Goal: Obtain resource: Download file/media

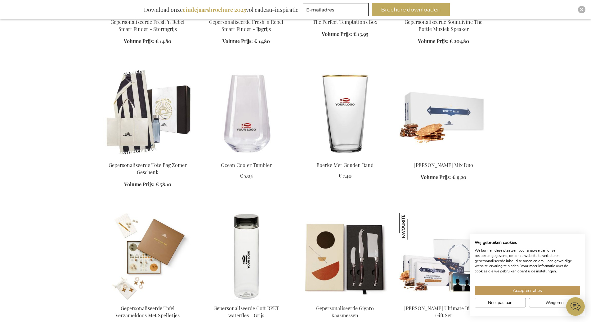
scroll to position [683, 0]
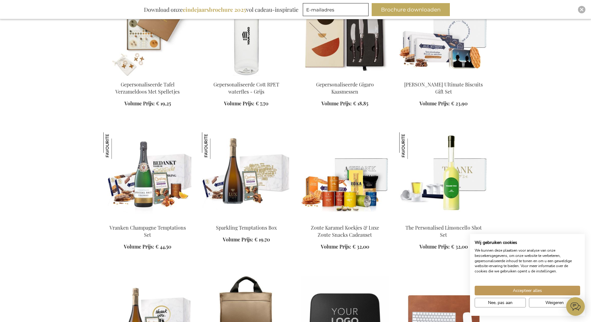
scroll to position [931, 0]
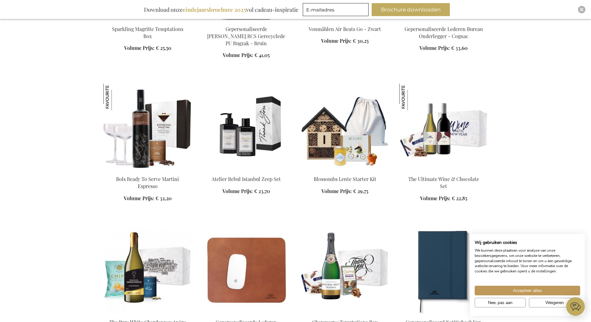
scroll to position [1086, 0]
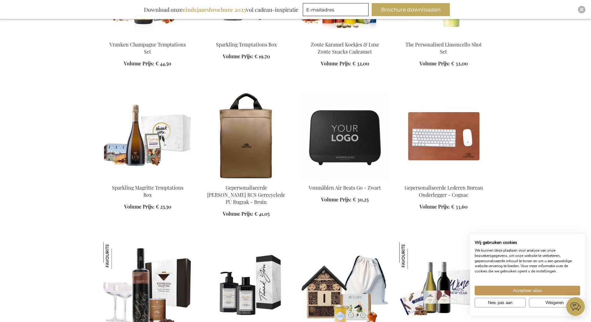
scroll to position [900, 0]
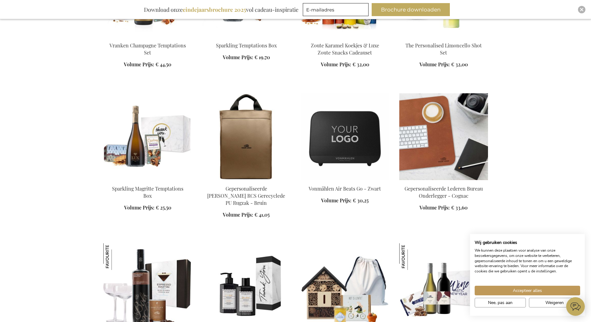
click at [431, 159] on img at bounding box center [443, 136] width 89 height 87
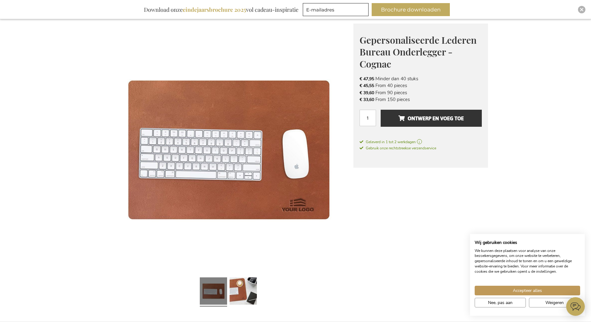
scroll to position [186, 0]
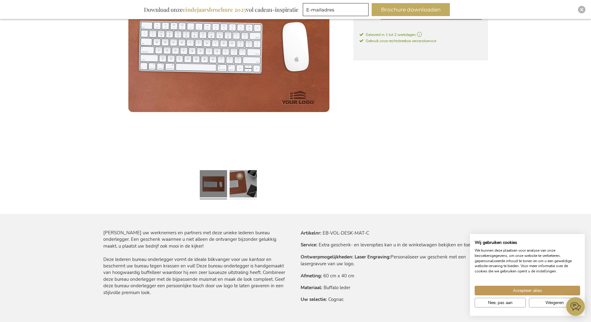
click at [252, 191] on link at bounding box center [243, 185] width 27 height 34
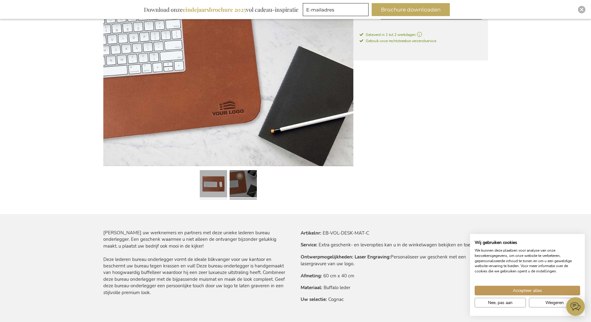
click at [221, 186] on link at bounding box center [213, 185] width 27 height 34
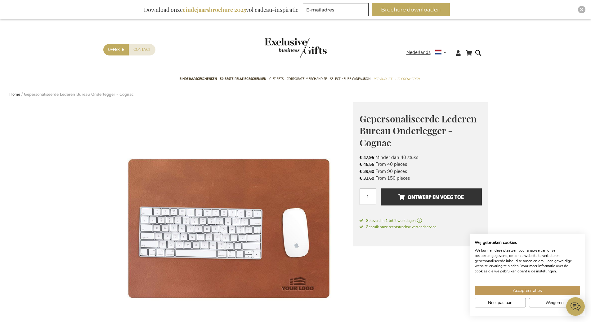
scroll to position [31, 0]
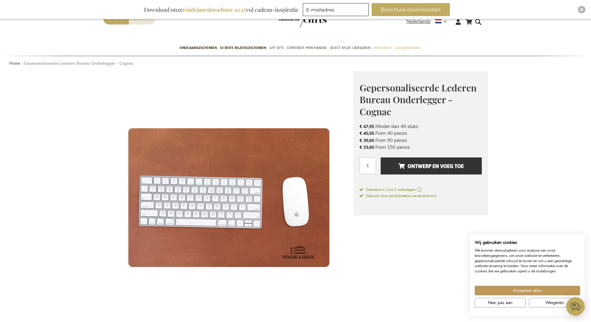
click at [229, 12] on b "eindejaarsbrochure 2025" at bounding box center [214, 9] width 63 height 7
click at [216, 10] on b "eindejaarsbrochure 2025" at bounding box center [214, 9] width 63 height 7
click at [351, 11] on input "E-mailadres" at bounding box center [336, 9] width 66 height 13
type input "noah@insus.nl"
click at [398, 7] on button "Brochure downloaden" at bounding box center [411, 9] width 78 height 13
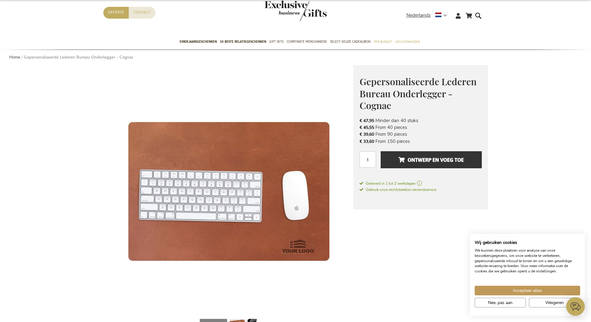
scroll to position [12, 0]
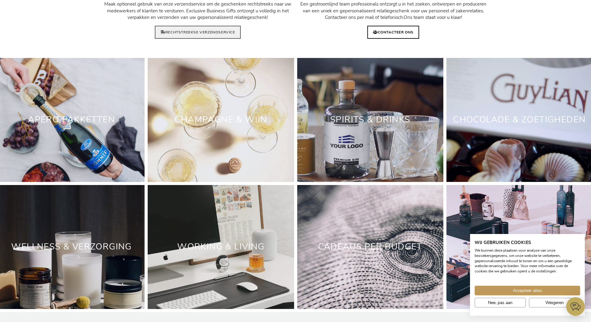
scroll to position [1862, 0]
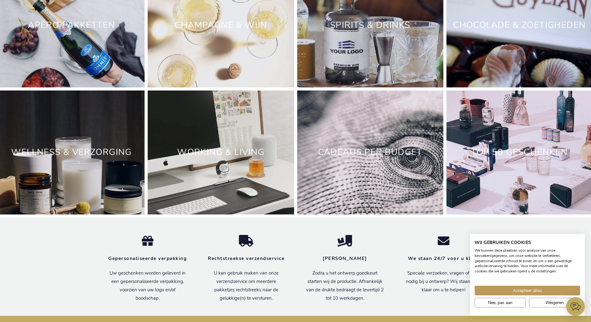
click at [219, 207] on div "Working & Living" at bounding box center [221, 153] width 146 height 124
click at [225, 183] on div "Working & Living" at bounding box center [221, 153] width 146 height 124
click at [228, 158] on link "Working & Living" at bounding box center [220, 152] width 87 height 12
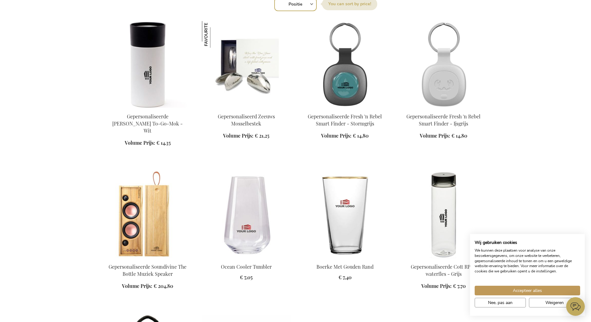
click at [449, 84] on img at bounding box center [443, 64] width 89 height 87
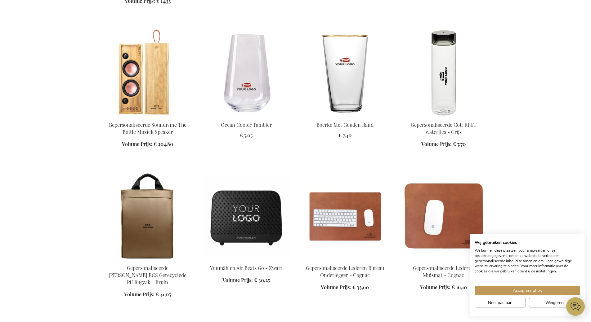
scroll to position [559, 0]
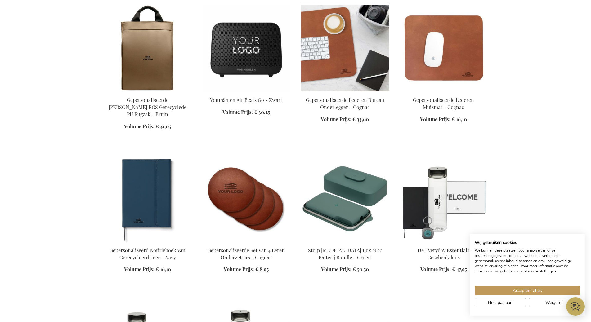
click at [340, 57] on img at bounding box center [345, 48] width 89 height 87
